Goal: Check status

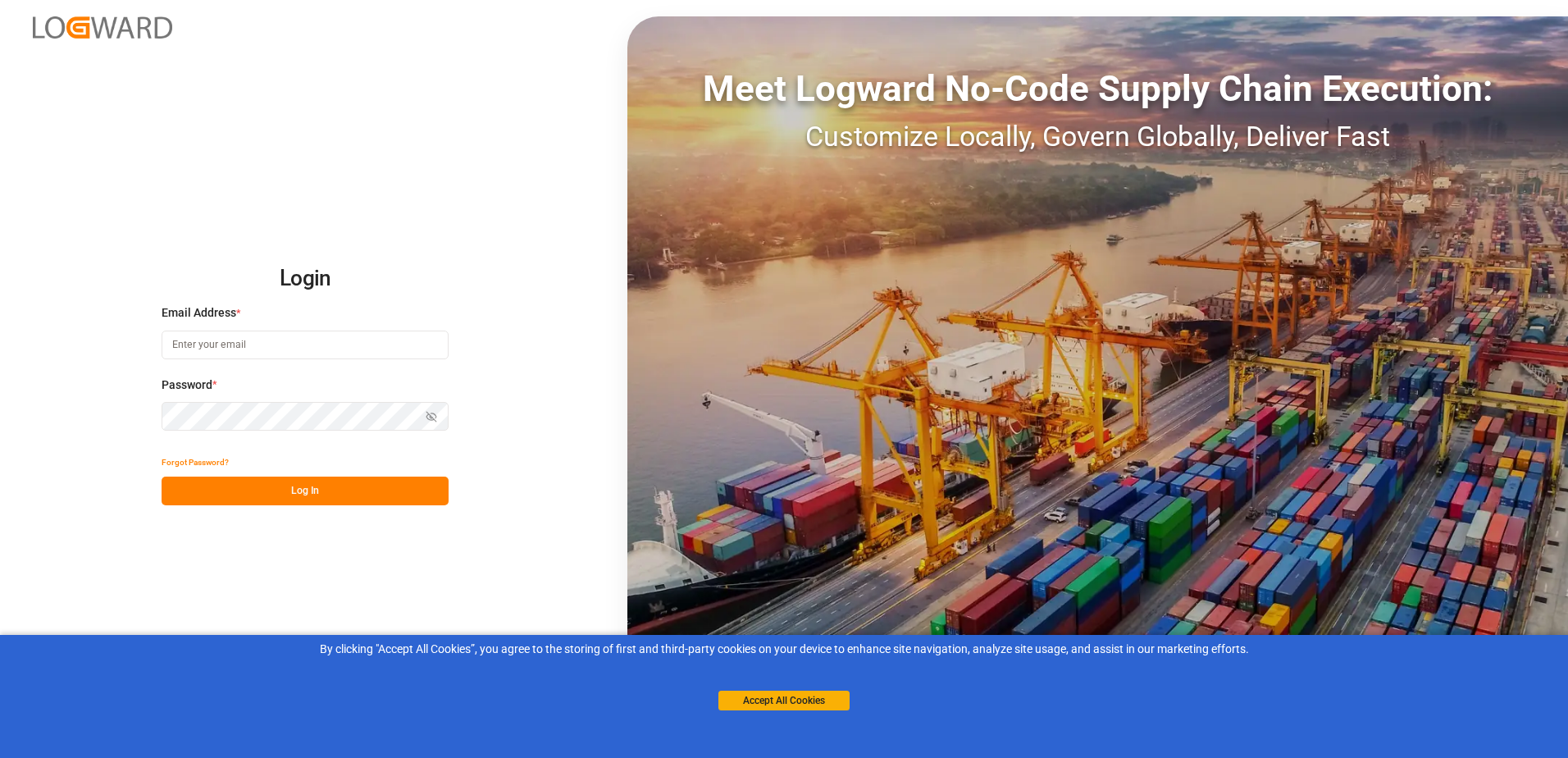
type input "[PERSON_NAME][EMAIL_ADDRESS][PERSON_NAME][DOMAIN_NAME]"
drag, startPoint x: 0, startPoint y: 0, endPoint x: 735, endPoint y: 702, distance: 1016.4
click at [735, 702] on button "Accept All Cookies" at bounding box center [784, 700] width 131 height 20
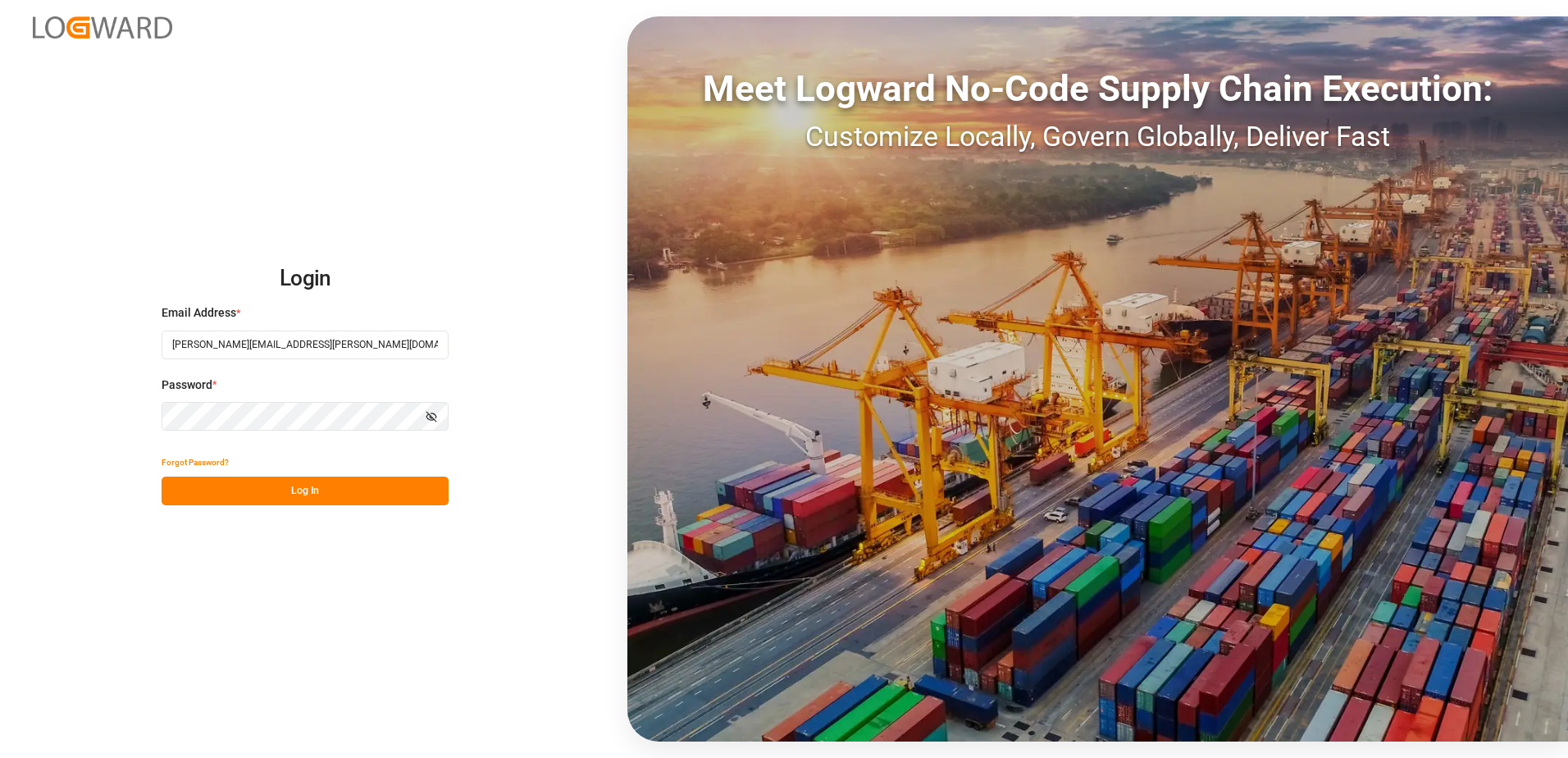
click at [302, 494] on button "Log In" at bounding box center [304, 490] width 288 height 29
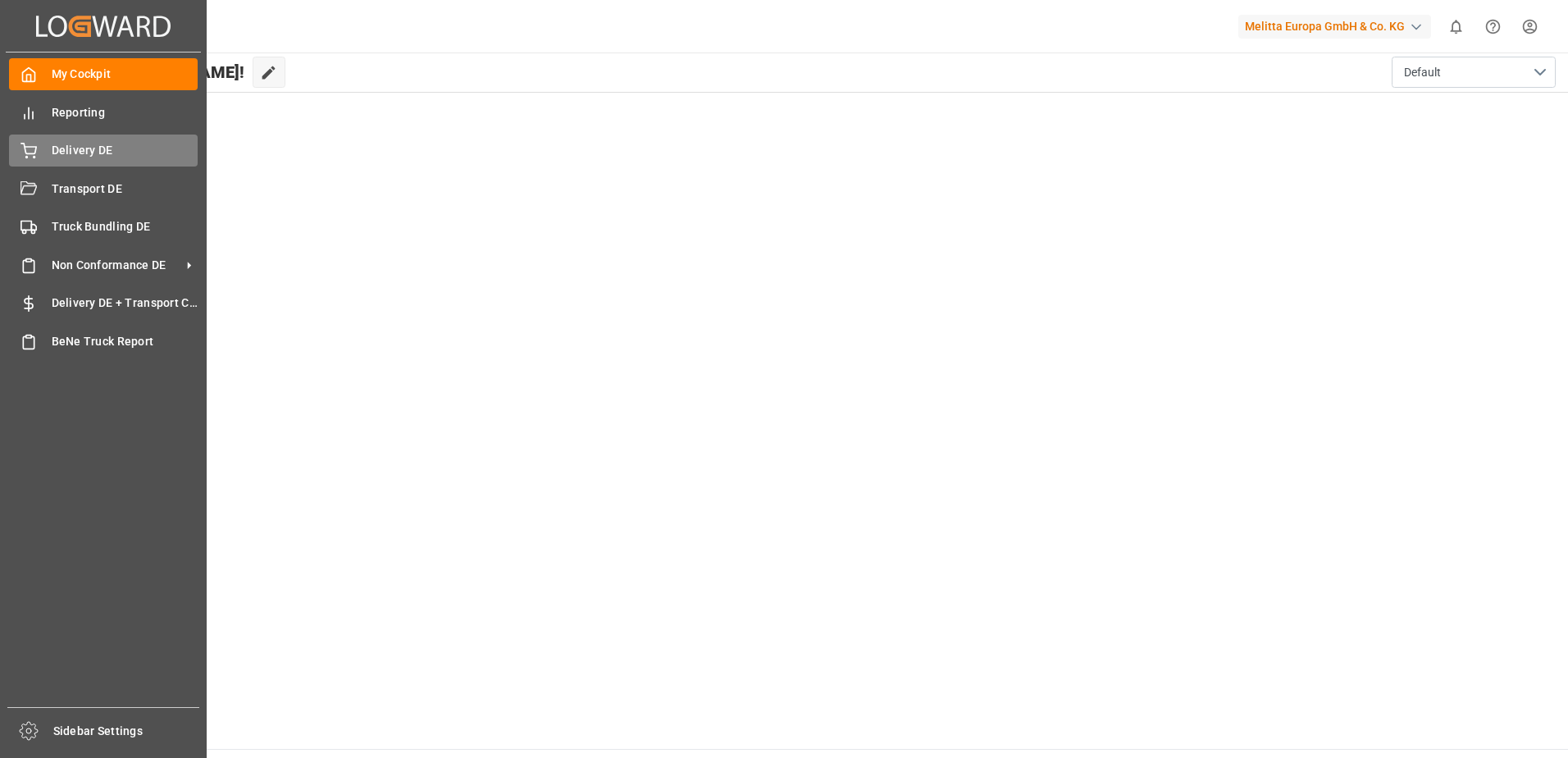
click at [26, 152] on icon at bounding box center [28, 148] width 15 height 11
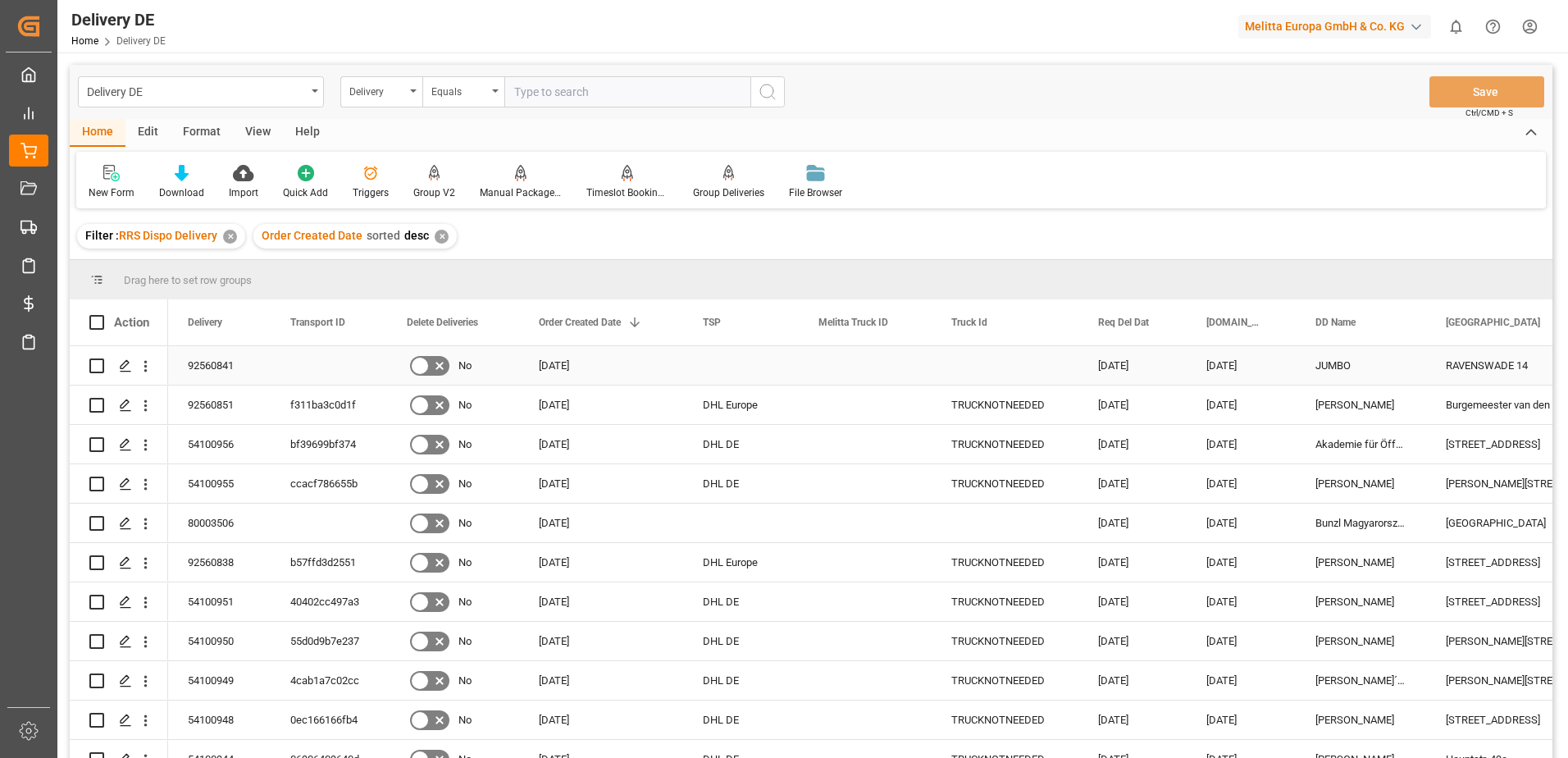
click at [95, 366] on input "Press Space to toggle row selection (unchecked)" at bounding box center [97, 365] width 15 height 15
checkbox input "true"
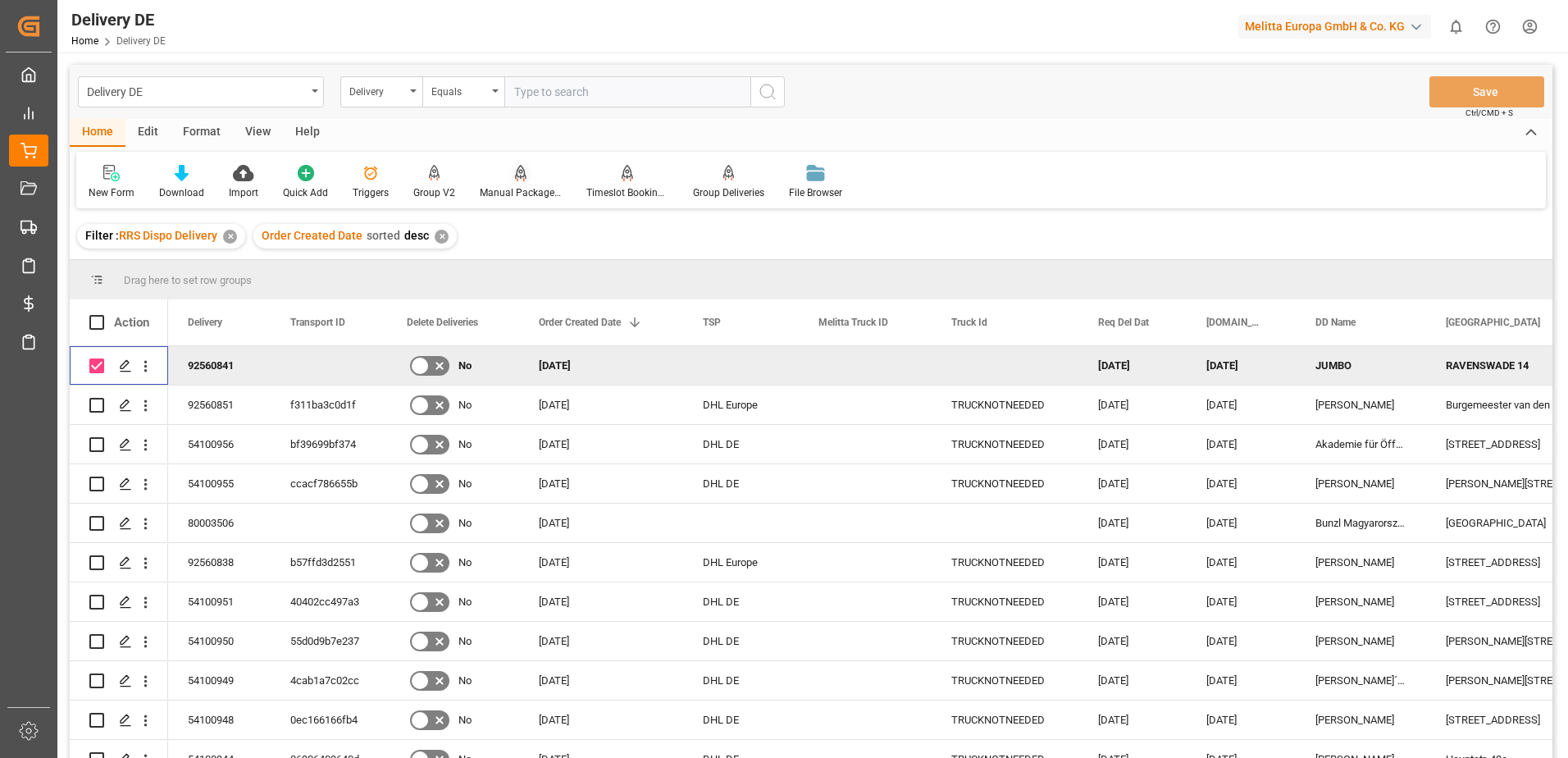
click at [516, 191] on div "Manual Package TypeDetermination" at bounding box center [520, 192] width 82 height 15
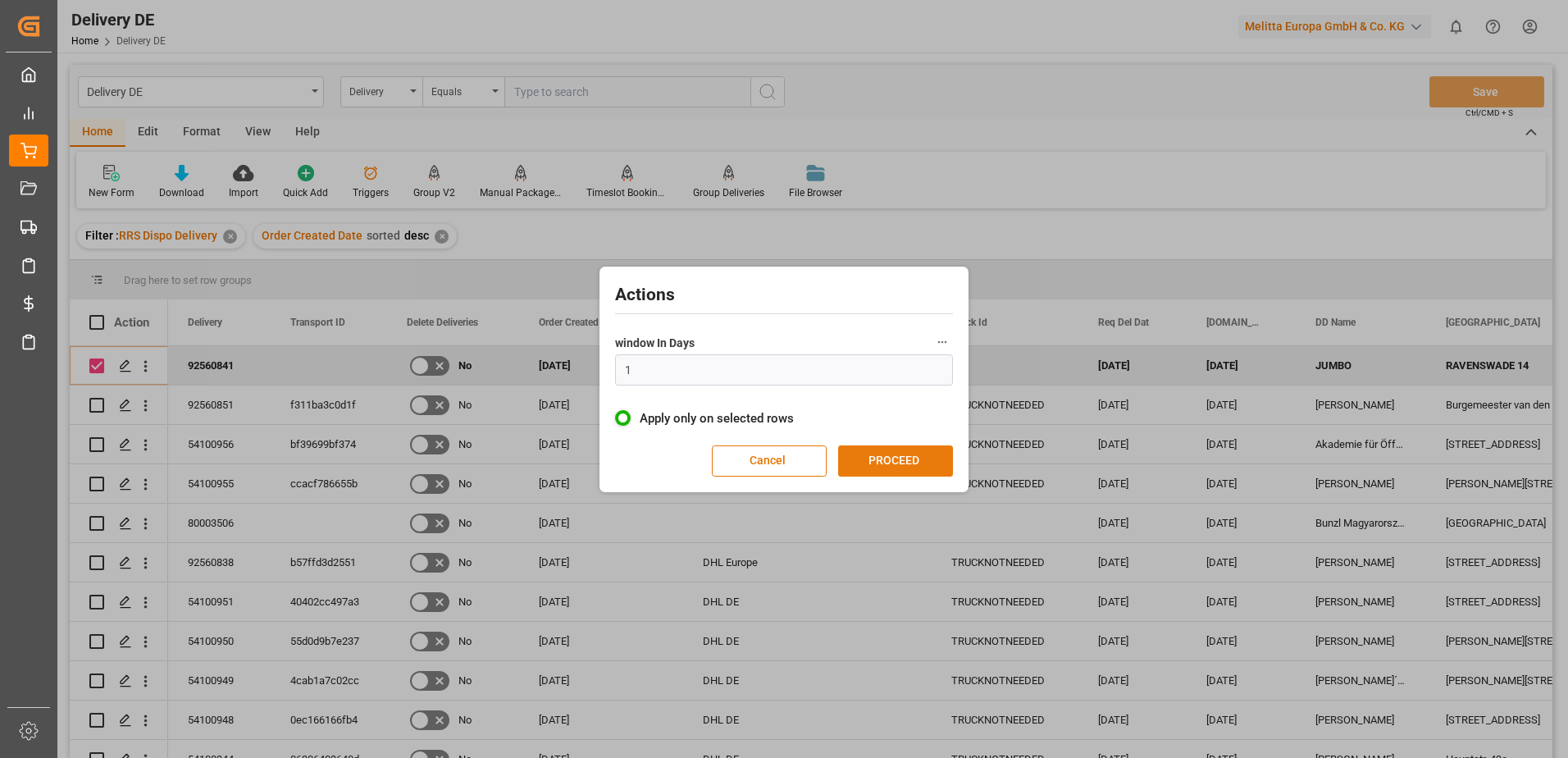
click at [893, 466] on button "PROCEED" at bounding box center [894, 461] width 114 height 31
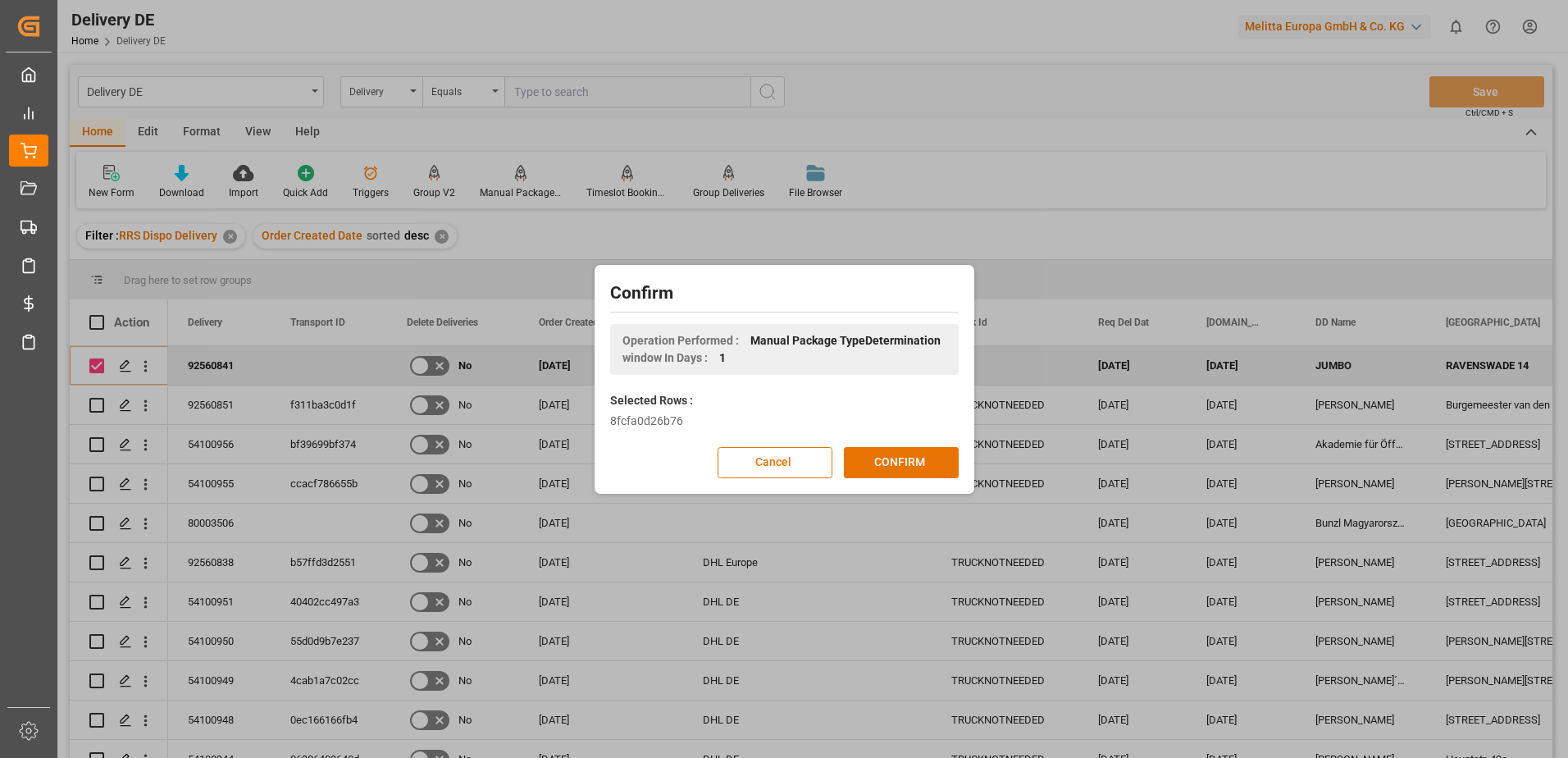
click at [893, 466] on button "CONFIRM" at bounding box center [900, 462] width 114 height 31
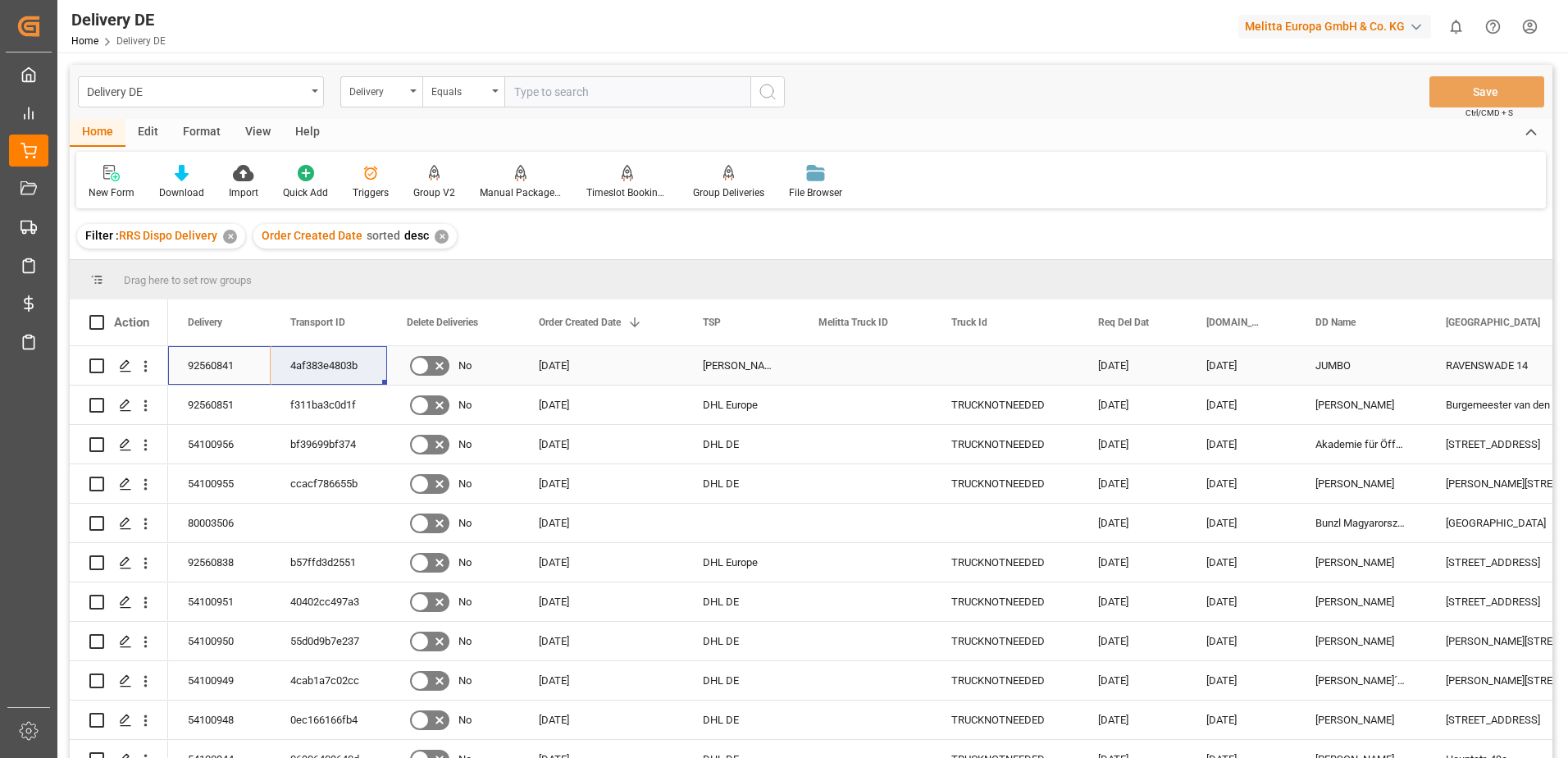
drag, startPoint x: 203, startPoint y: 362, endPoint x: 318, endPoint y: 371, distance: 115.4
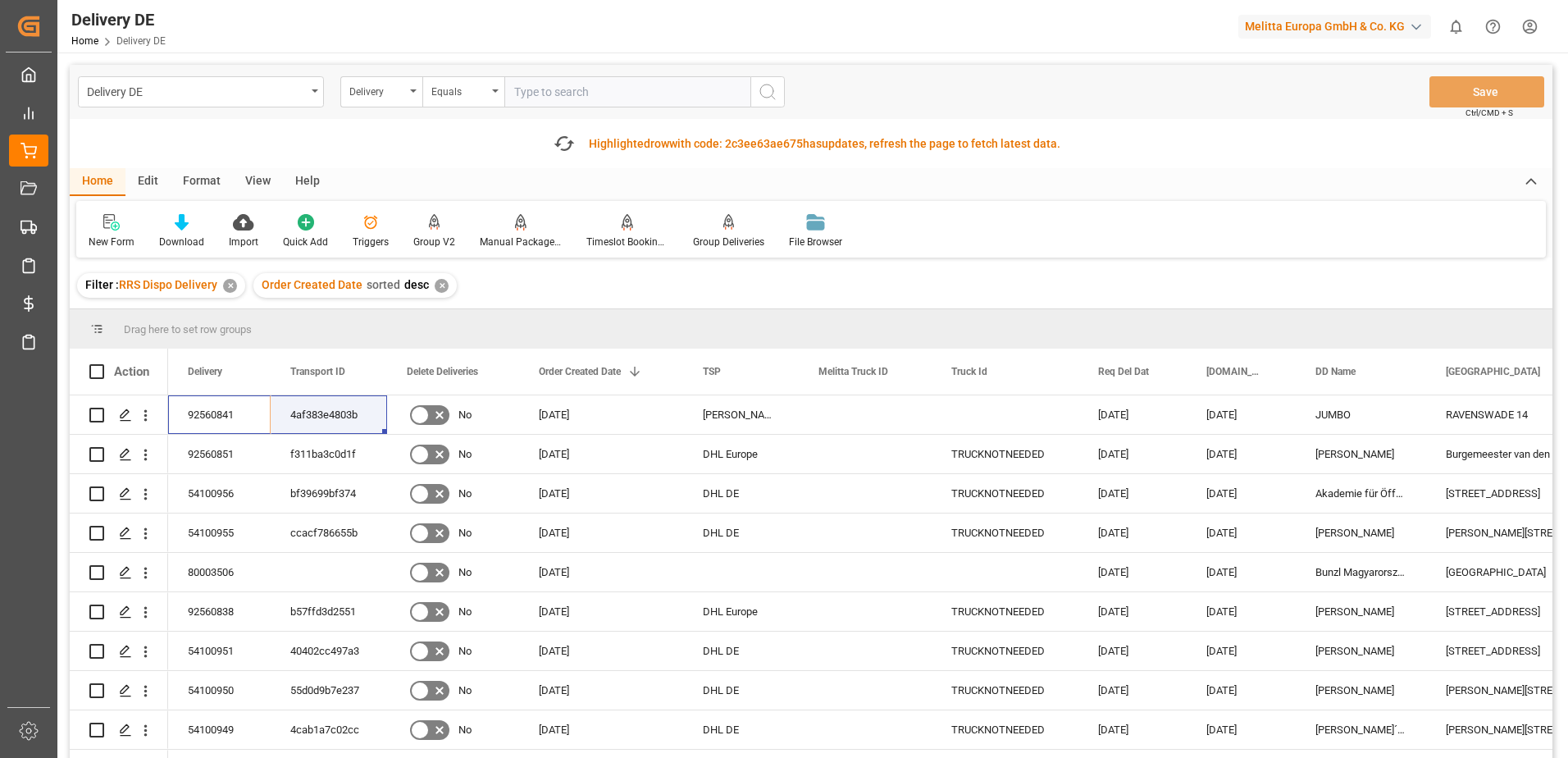
click at [1531, 27] on html "Created by potrace 1.15, written by [PERSON_NAME] [DATE]-[DATE] Created by potr…" at bounding box center [784, 379] width 1568 height 758
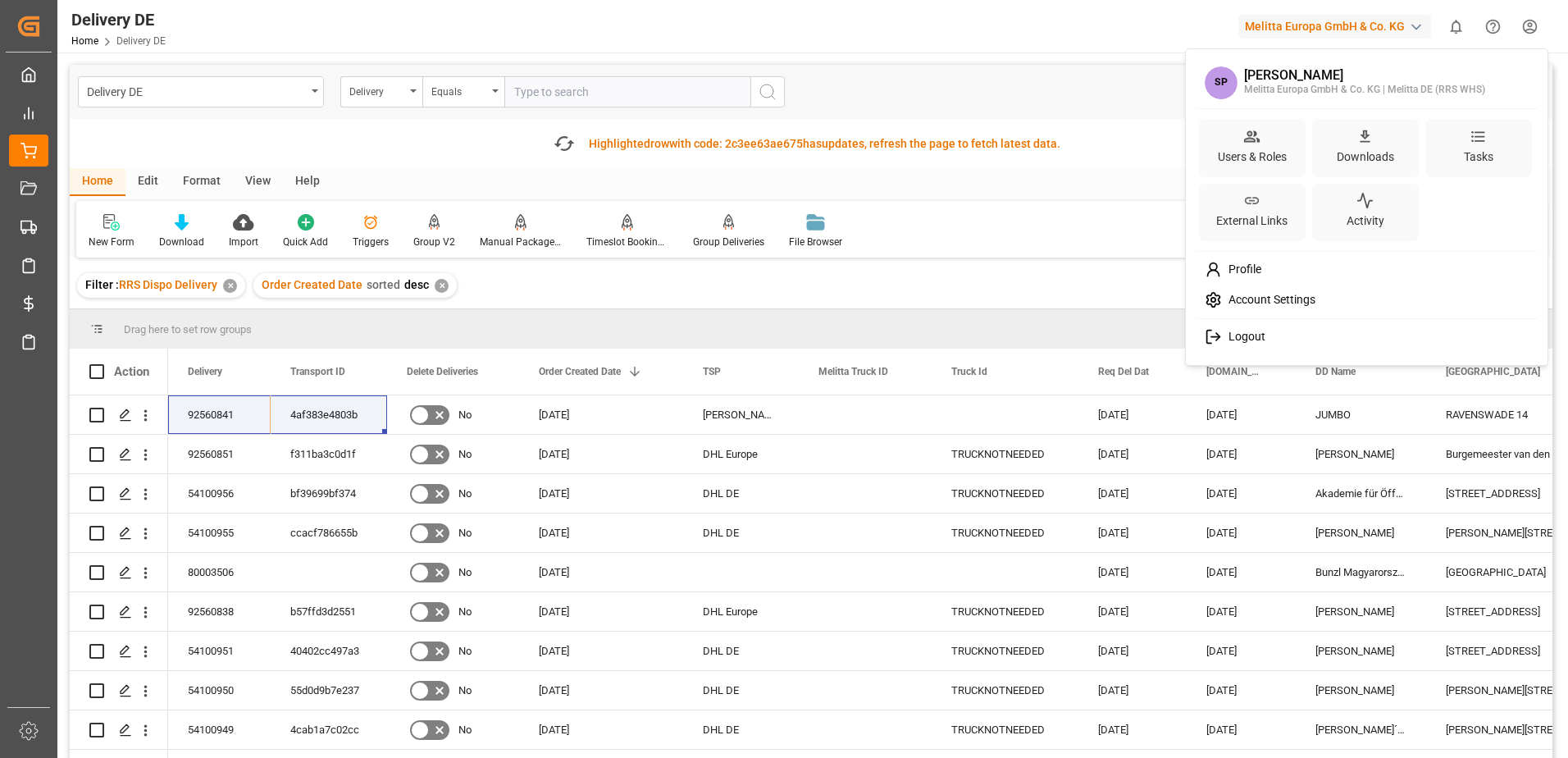
click at [1234, 330] on span "Logout" at bounding box center [1244, 336] width 44 height 15
